Goal: Find specific page/section: Find specific page/section

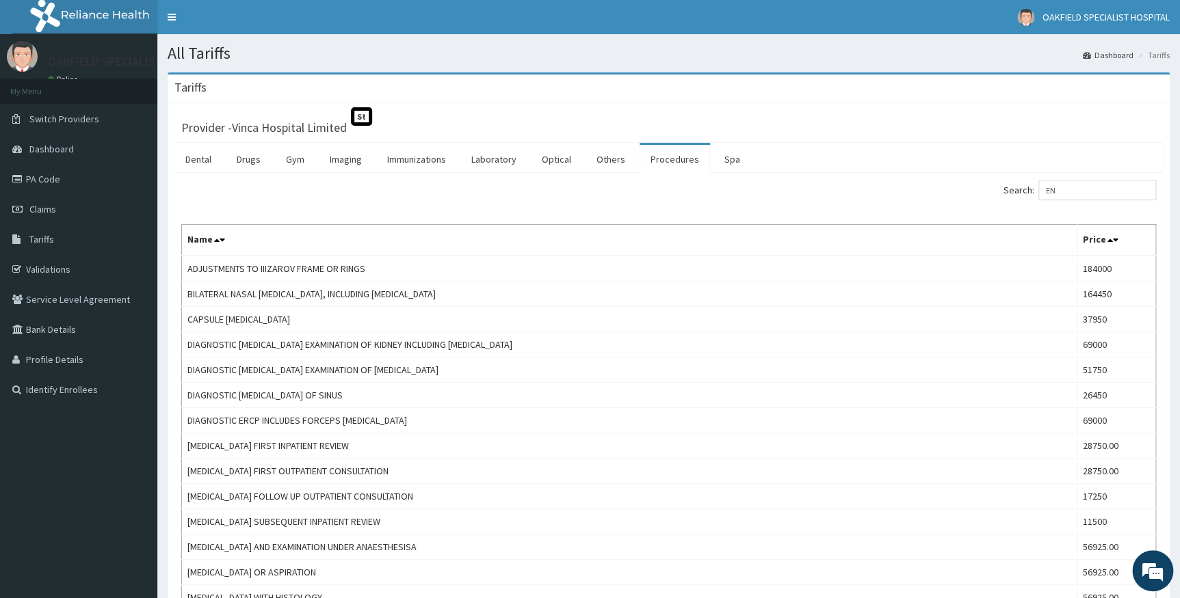
type input "E"
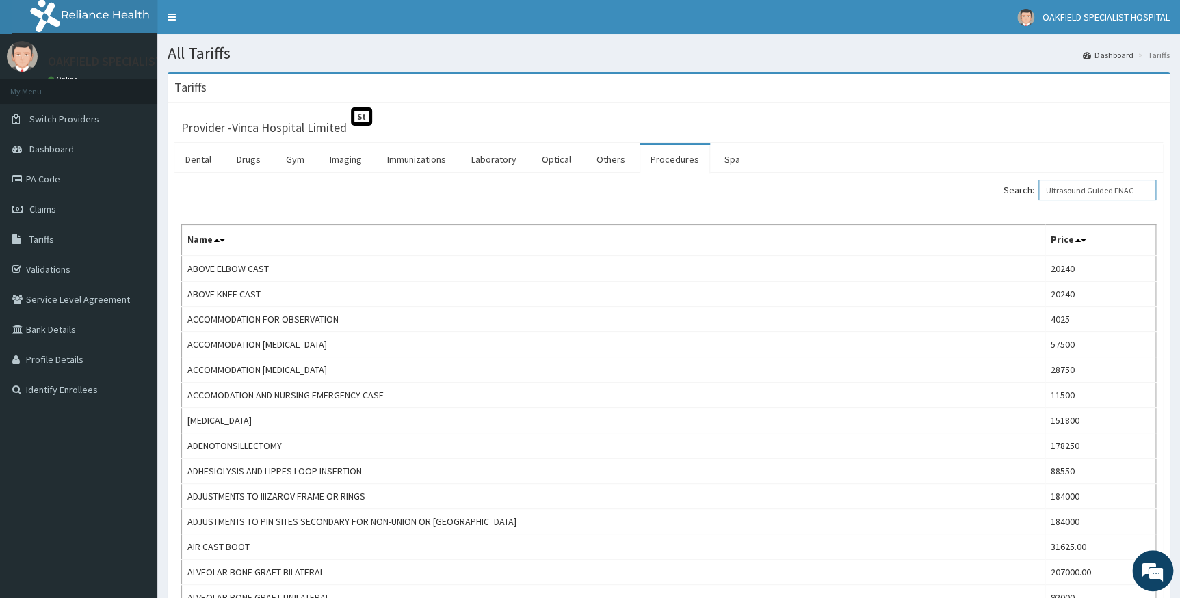
click at [1126, 191] on input "Ultrasound Guided FNAC" at bounding box center [1097, 190] width 118 height 21
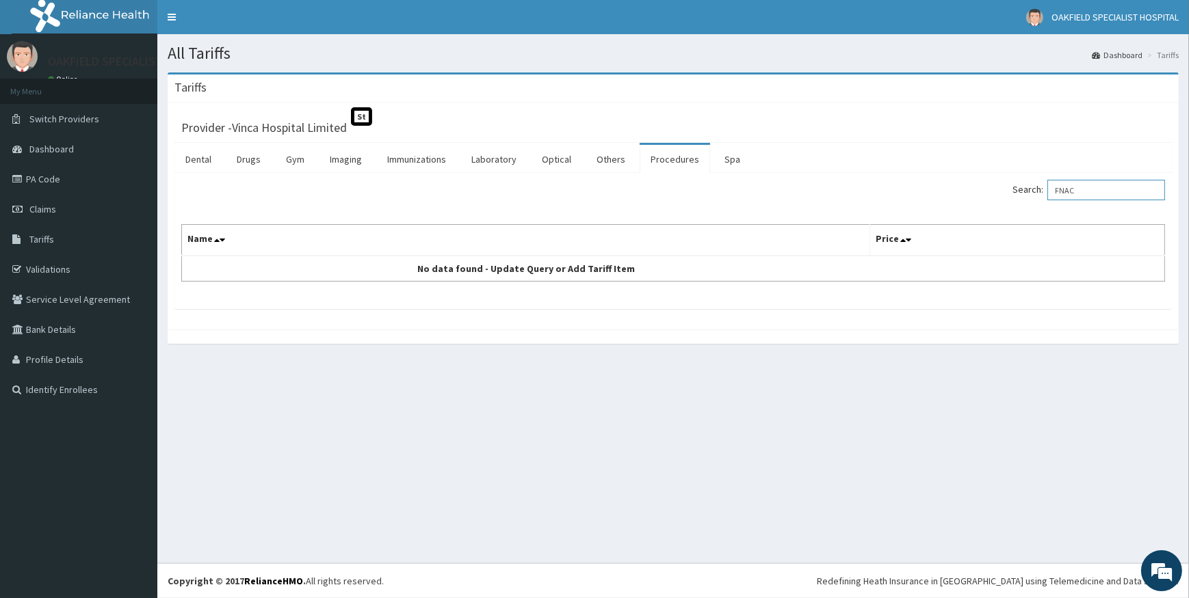
click at [1090, 189] on input "FNAC" at bounding box center [1106, 190] width 118 height 21
type input "F"
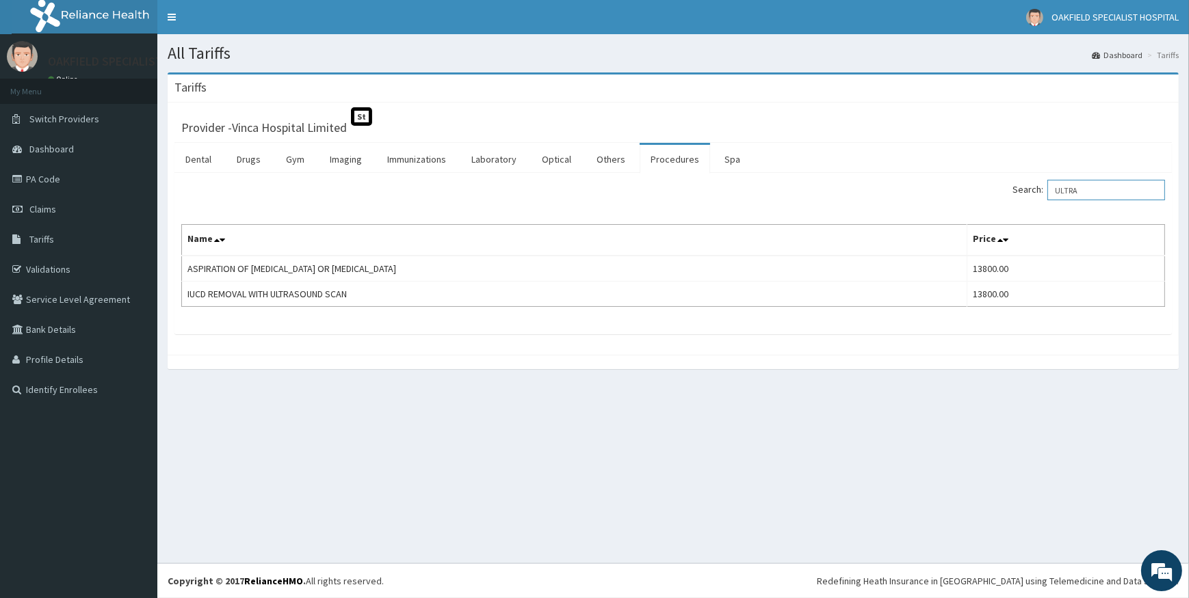
type input "ULTRA"
click at [50, 178] on link "PA Code" at bounding box center [78, 179] width 157 height 30
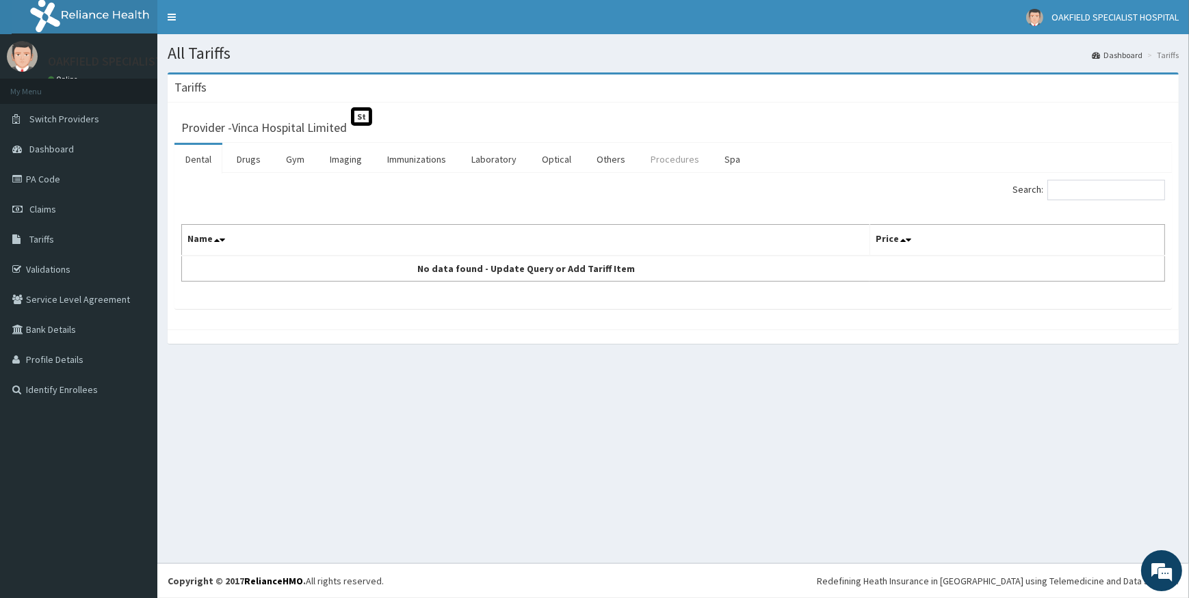
click at [656, 153] on link "Procedures" at bounding box center [674, 159] width 70 height 29
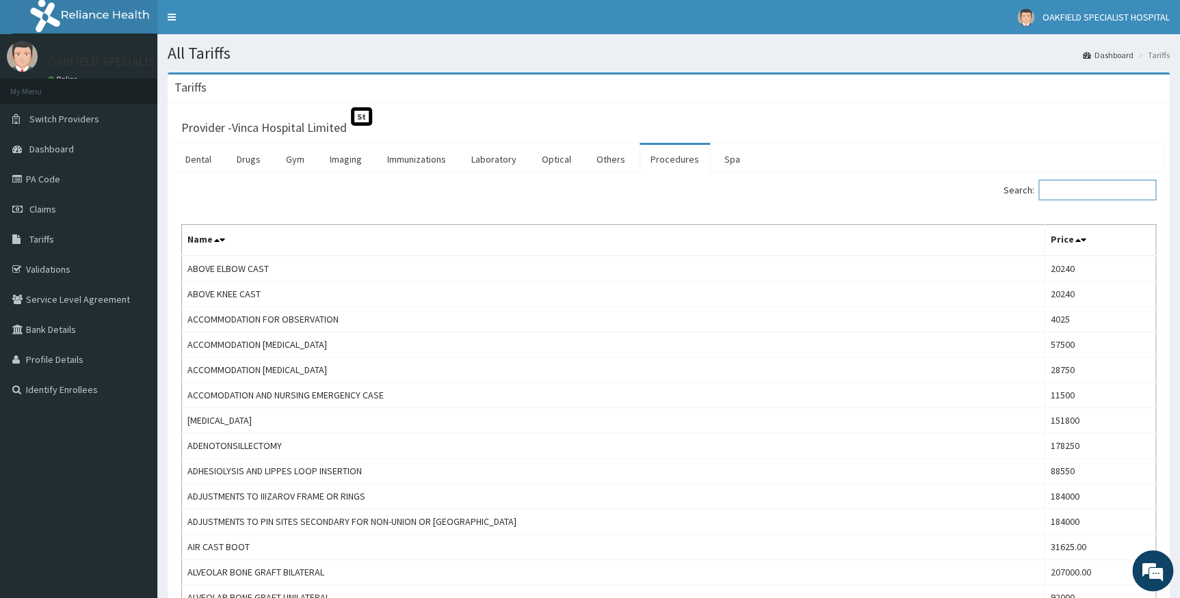
click at [1122, 196] on input "Search:" at bounding box center [1097, 190] width 118 height 21
click at [1122, 194] on input "Search:" at bounding box center [1097, 190] width 118 height 21
paste input "Ultrasound Guided FNAC"
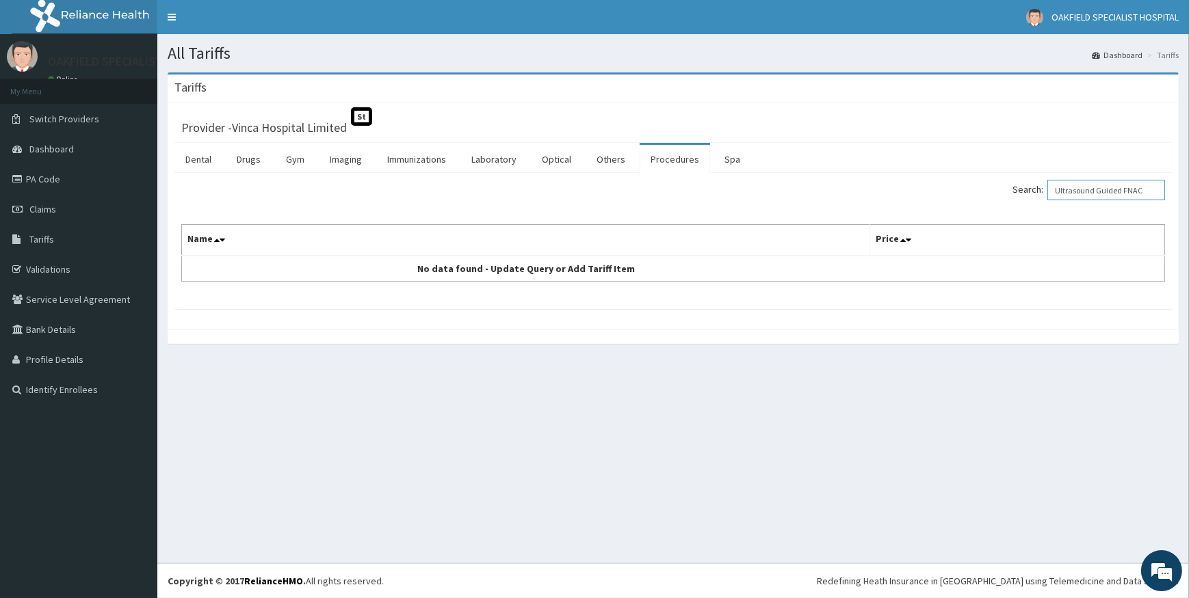
click at [1134, 190] on input "Ultrasound Guided FNAC" at bounding box center [1106, 190] width 118 height 21
click at [1126, 191] on input "FNAC" at bounding box center [1106, 190] width 118 height 21
type input "F"
paste input "Ultrasound Guided FNAC"
type input "Ultrasound Guided"
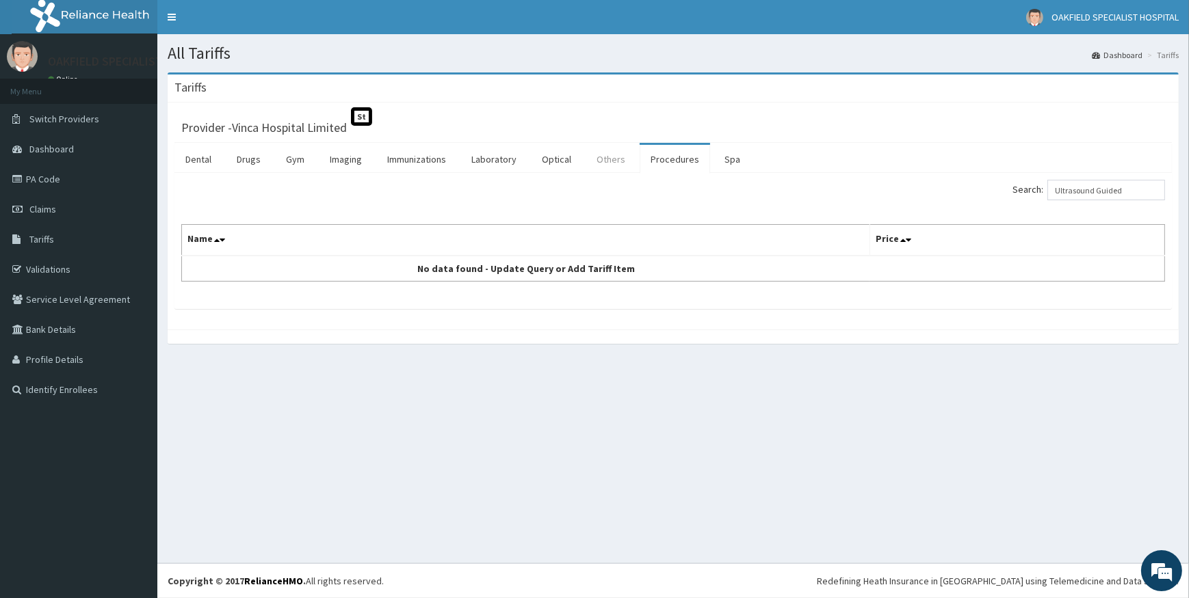
click at [601, 154] on link "Others" at bounding box center [610, 159] width 51 height 29
click at [1089, 194] on input "Search:" at bounding box center [1106, 190] width 118 height 21
paste input "Ultrasound Guided FNAC"
type input "U"
paste input "Ultrasound Guided FNAC"
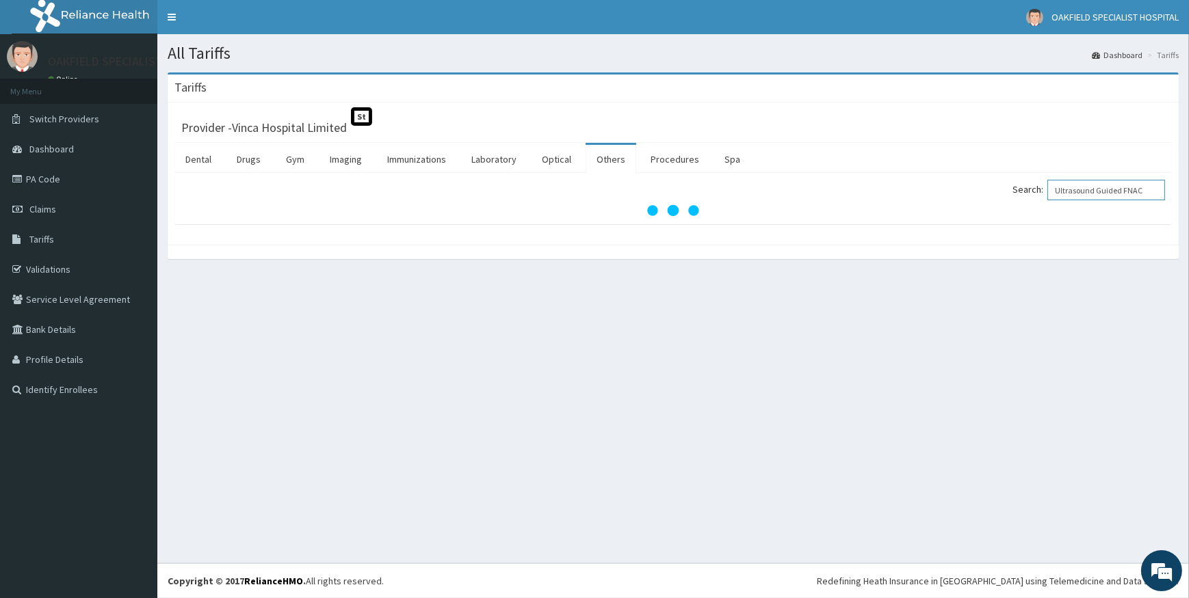
click at [1133, 191] on input "Ultrasound Guided FNAC" at bounding box center [1106, 190] width 118 height 21
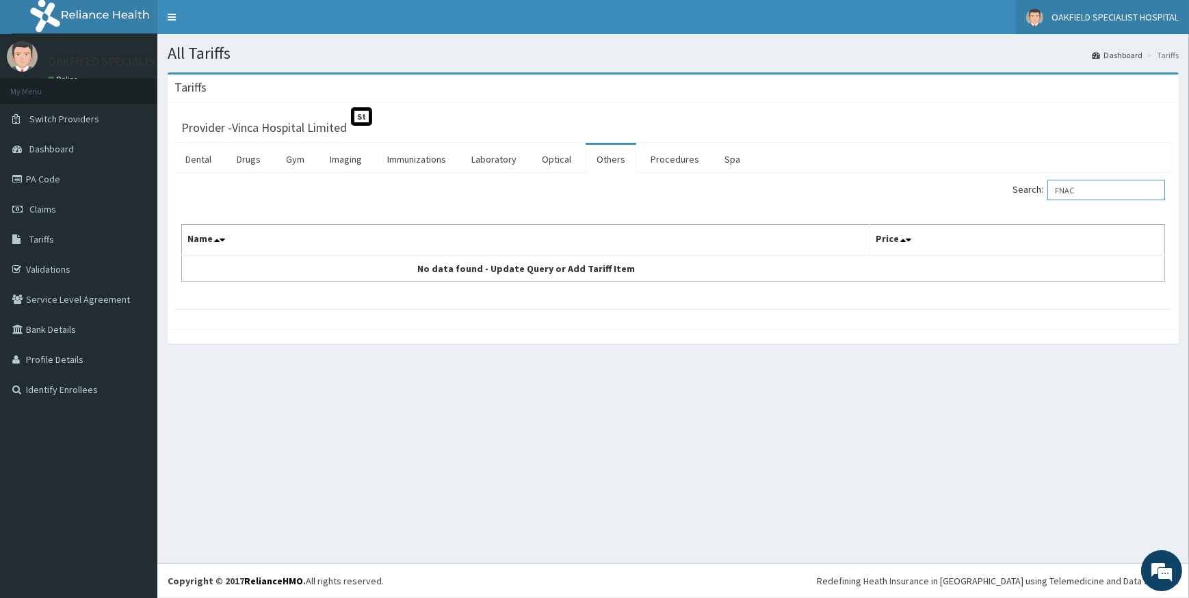
type input "FNAC"
click at [351, 166] on link "Imaging" at bounding box center [346, 159] width 54 height 29
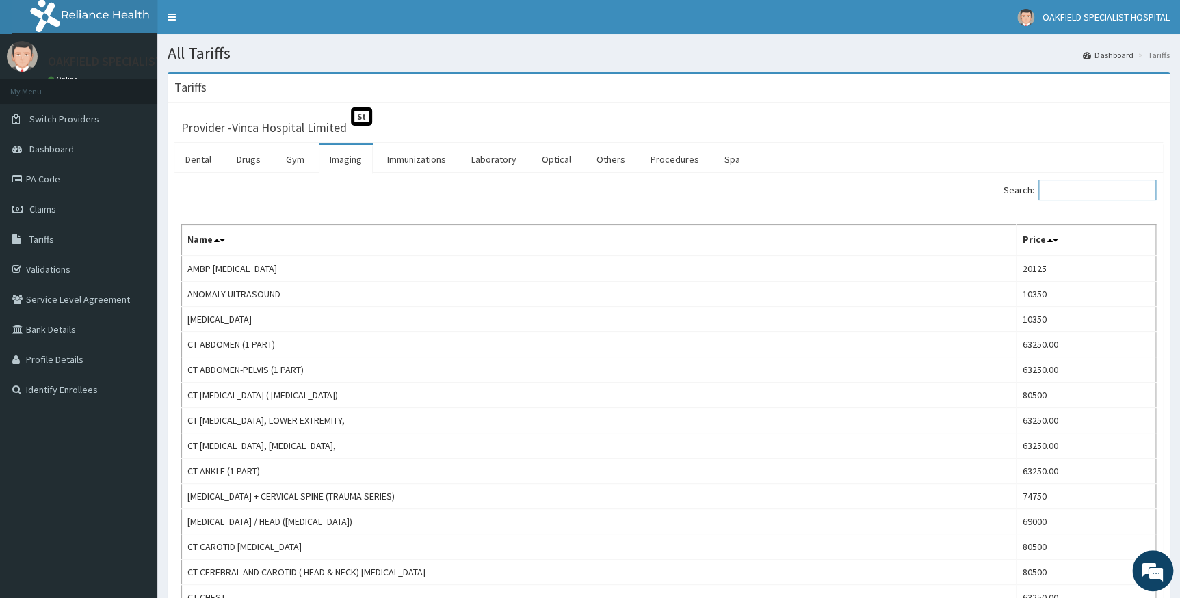
click at [1097, 189] on input "Search:" at bounding box center [1097, 190] width 118 height 21
paste input "[PERSON_NAME] [PERSON_NAME]"
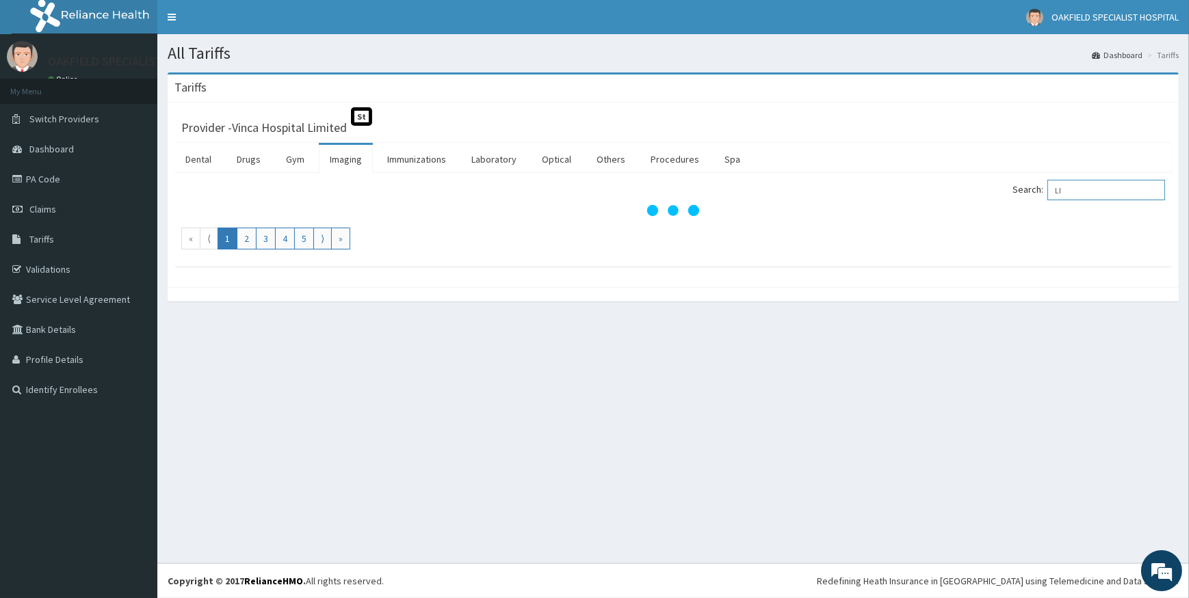
type input "L"
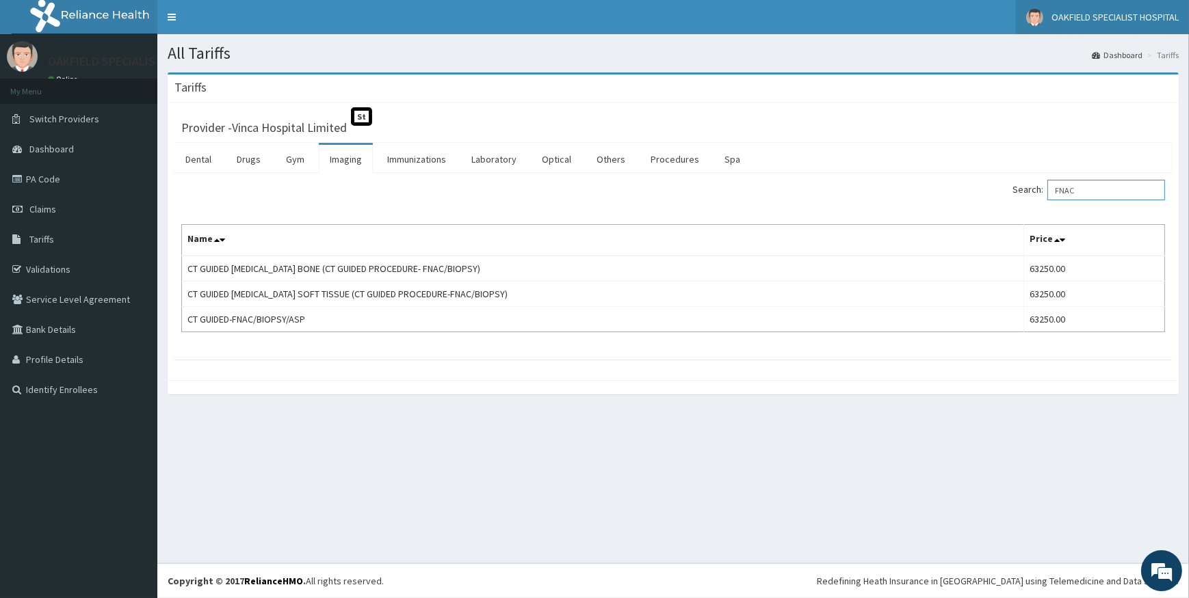
type input "FNAC"
click at [66, 174] on link "PA Code" at bounding box center [78, 179] width 157 height 30
